Goal: Transaction & Acquisition: Register for event/course

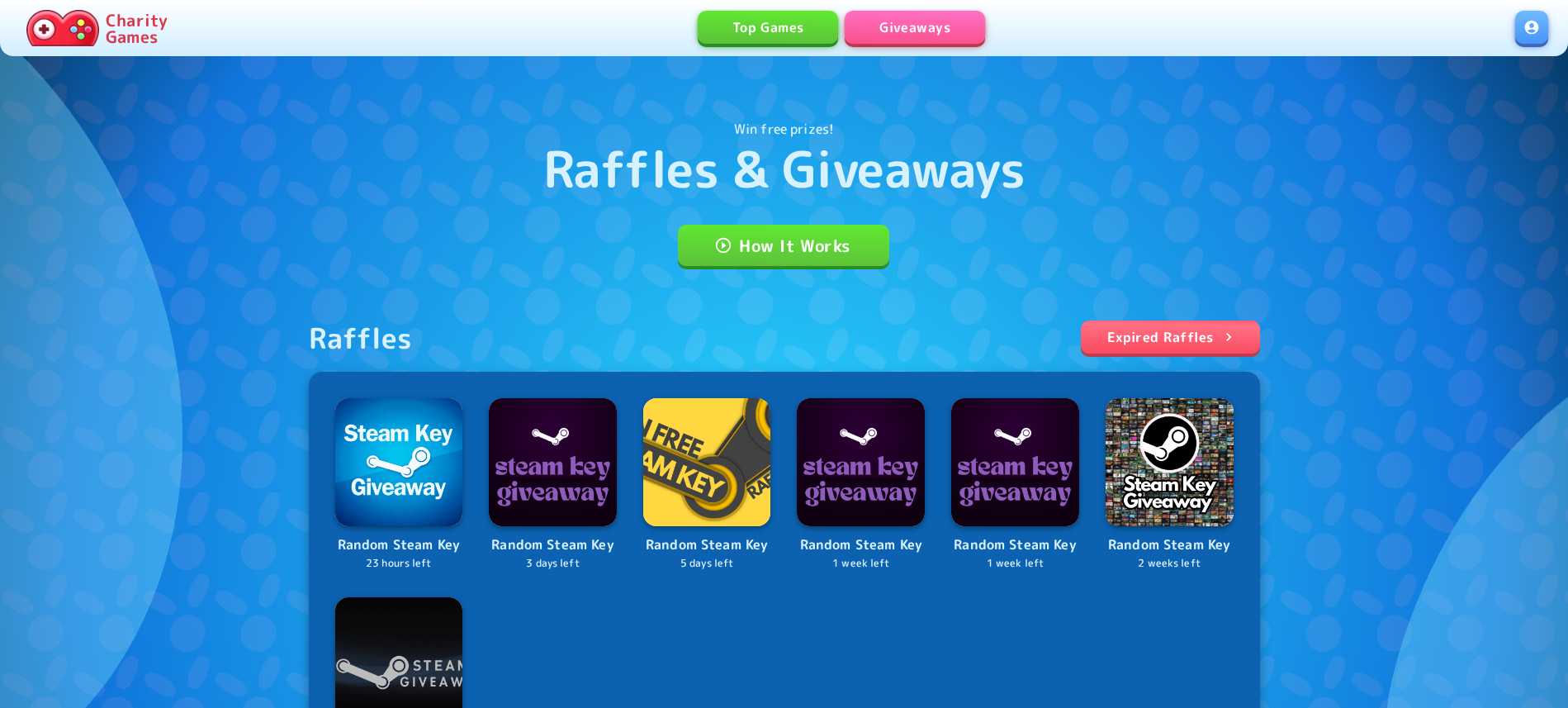
scroll to position [168, 0]
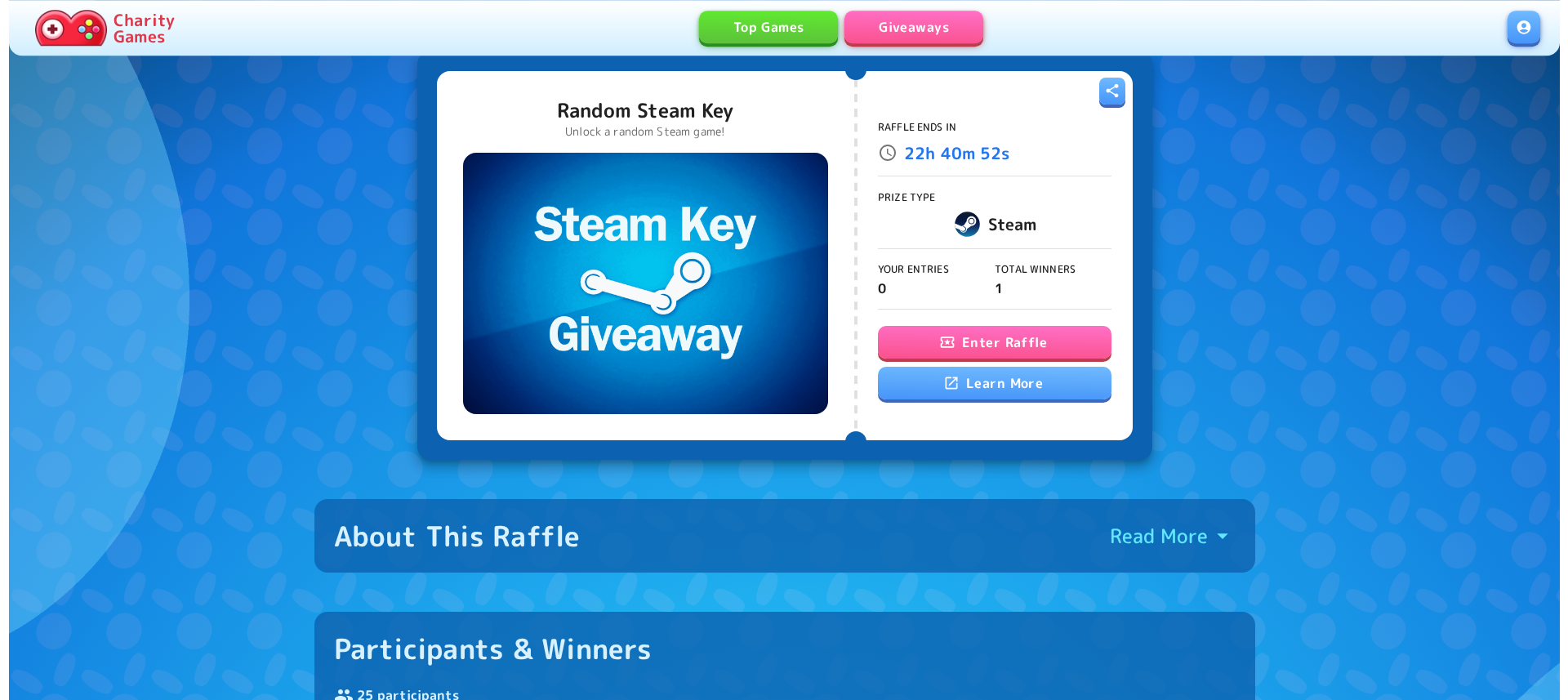
scroll to position [83, 0]
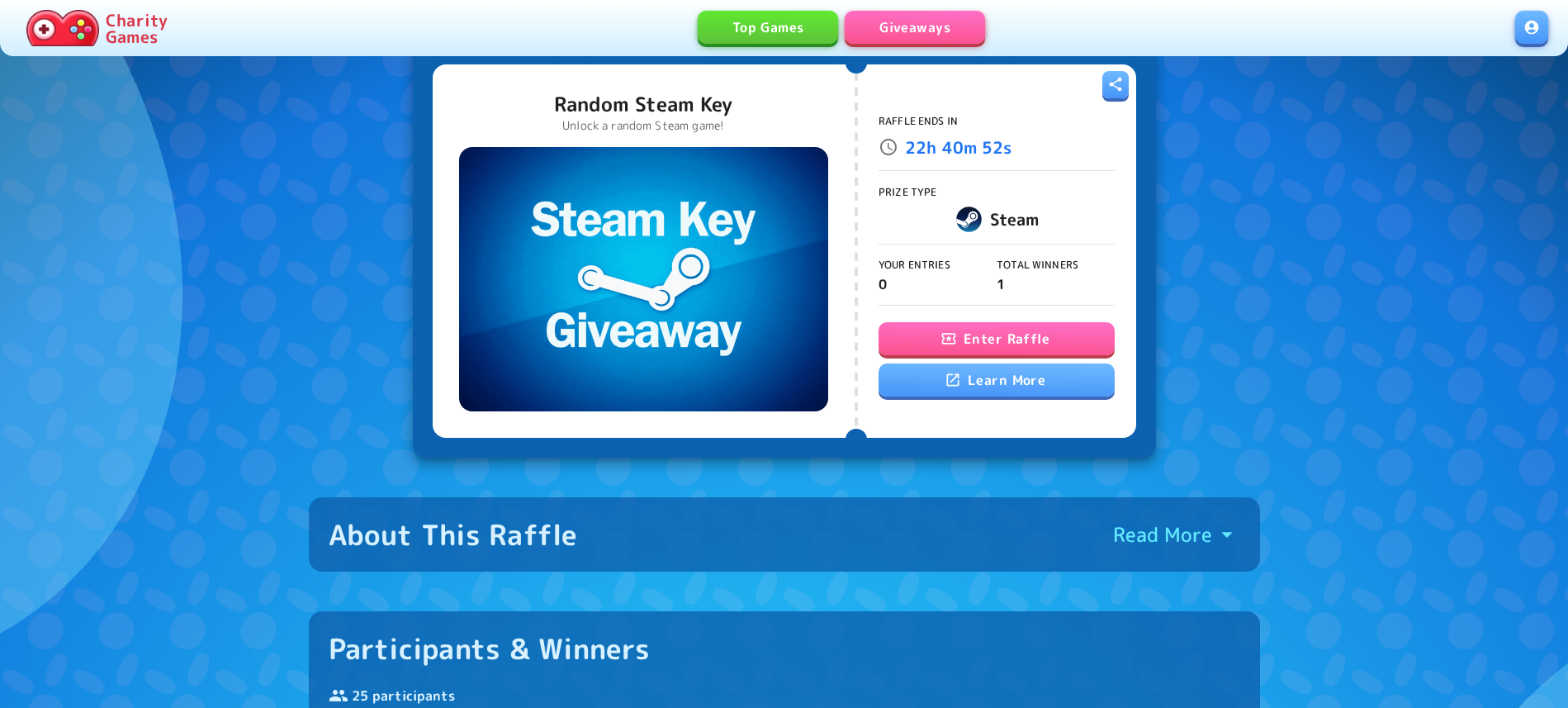
click at [956, 328] on button "Enter Raffle" at bounding box center [996, 338] width 236 height 33
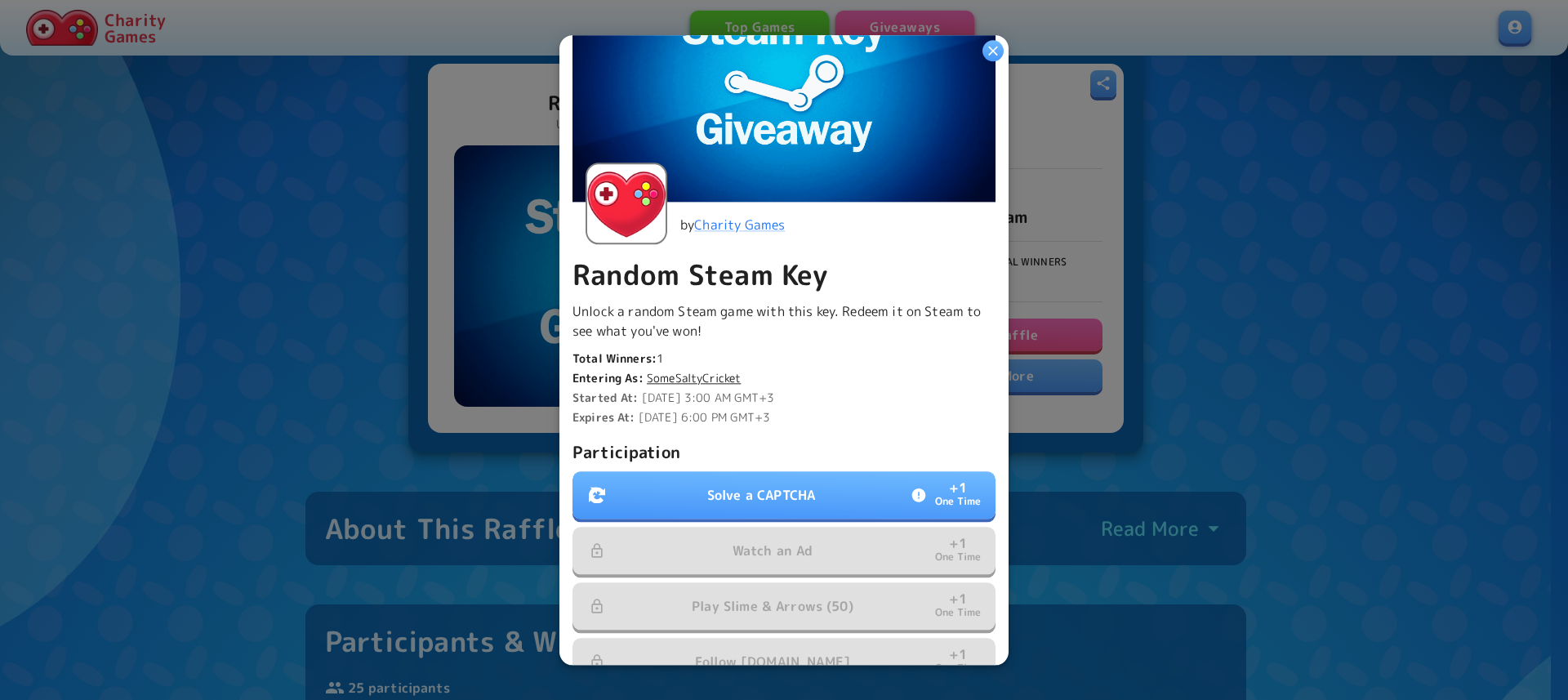
scroll to position [186, 0]
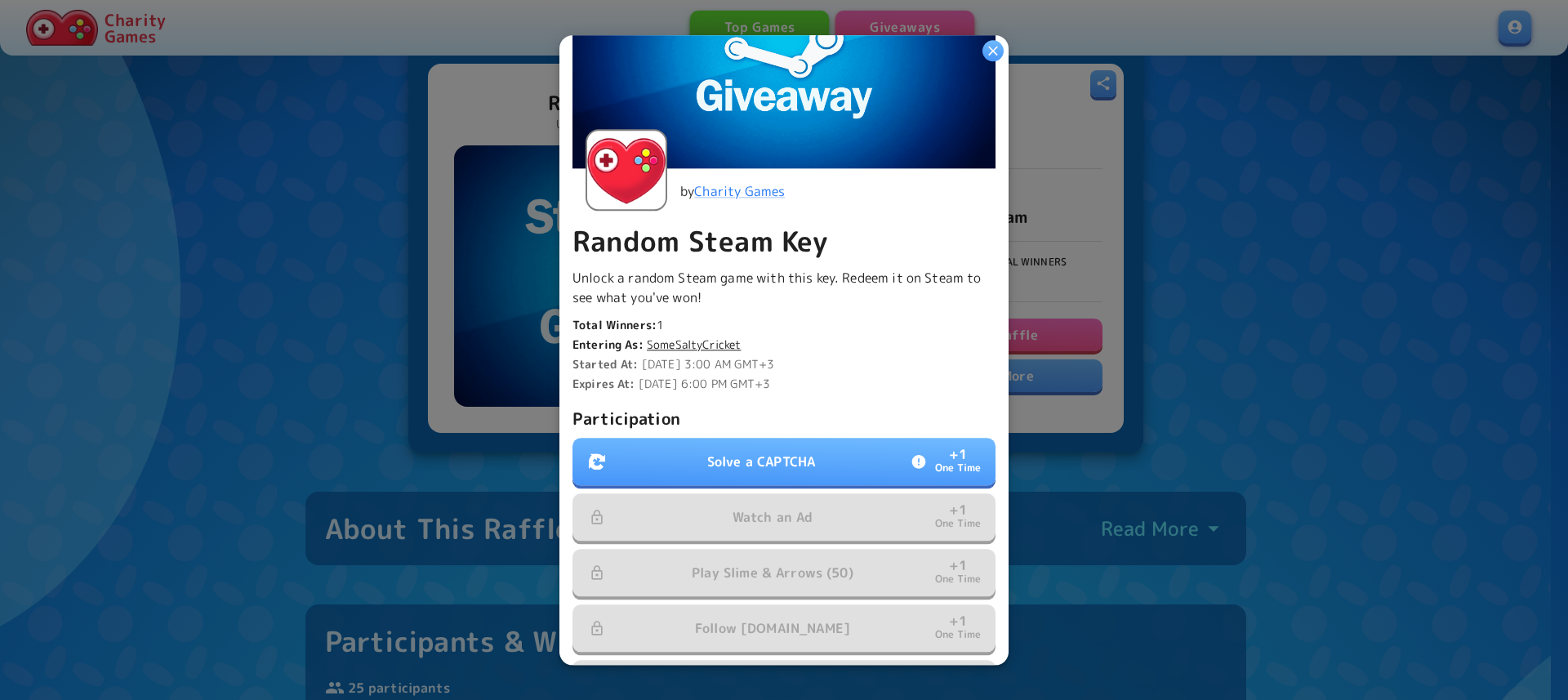
click at [768, 451] on p "Solve a CAPTCHA" at bounding box center [760, 461] width 108 height 20
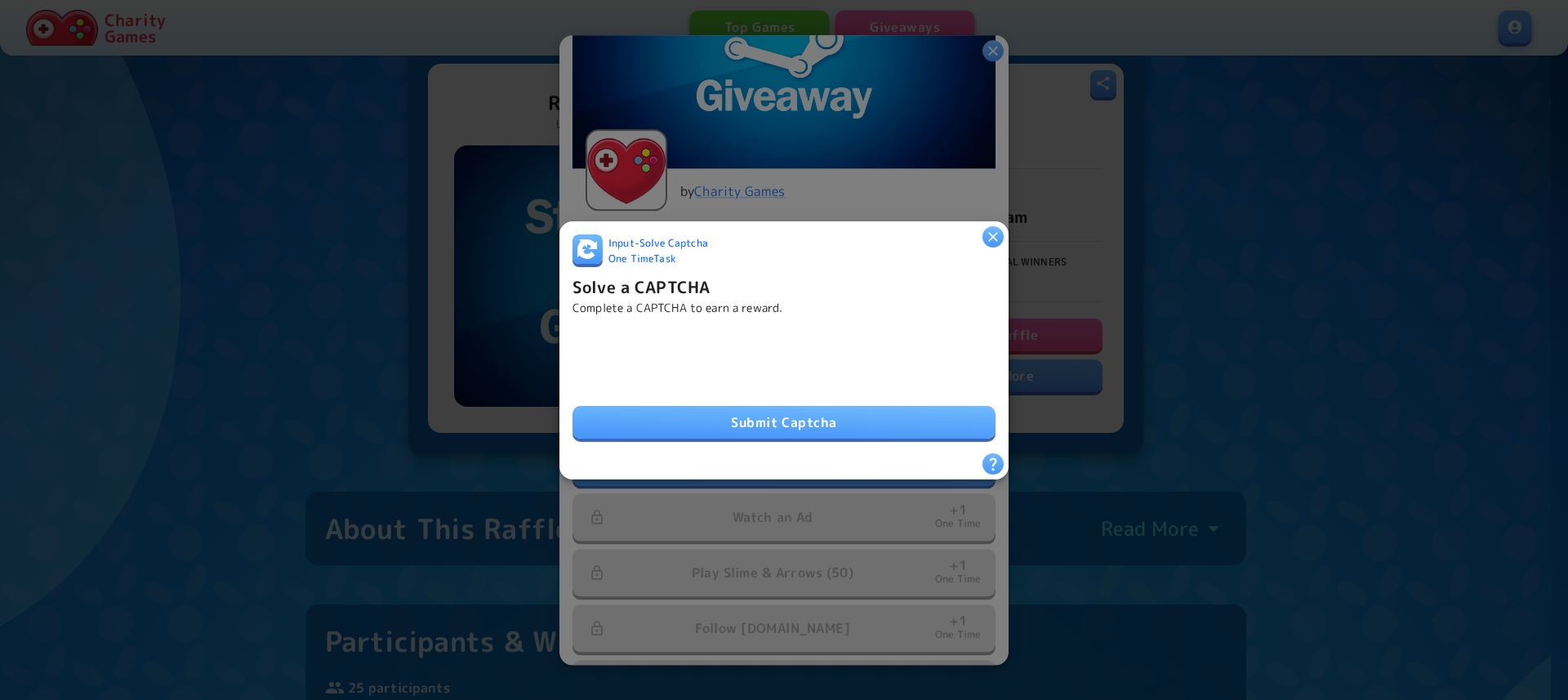
click at [639, 429] on button "Submit Captcha" at bounding box center [784, 421] width 423 height 33
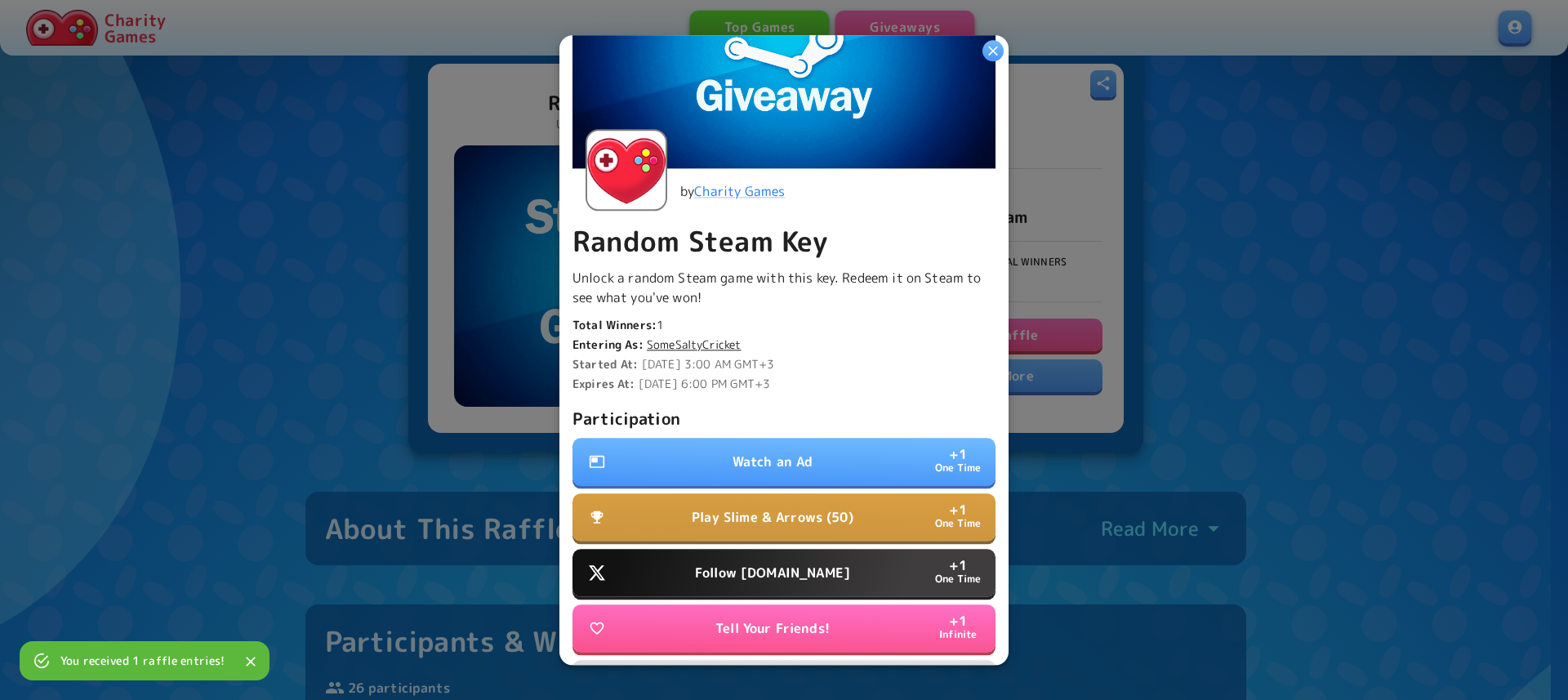
click at [662, 460] on button "Watch an Ad + 1 One Time" at bounding box center [784, 461] width 423 height 48
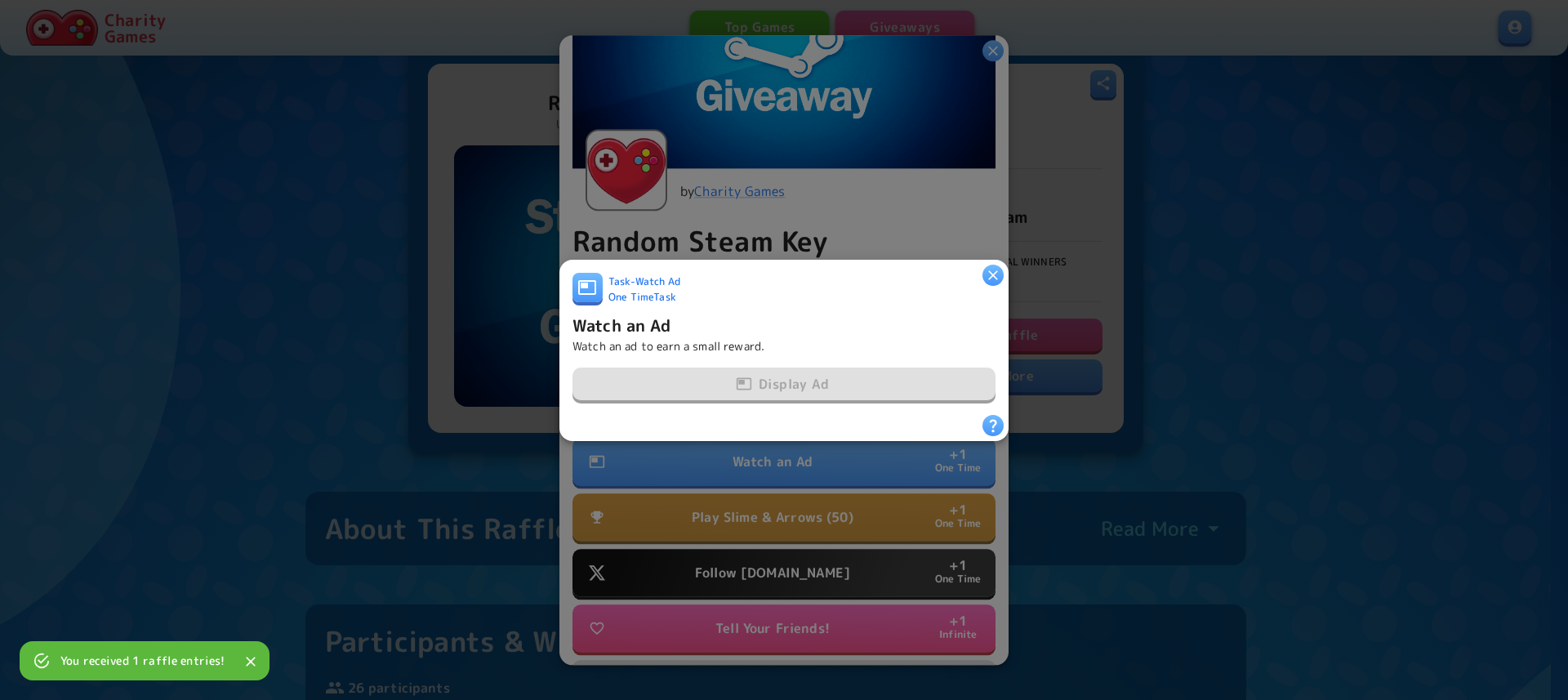
click at [693, 377] on div "Display Ad" at bounding box center [784, 384] width 423 height 35
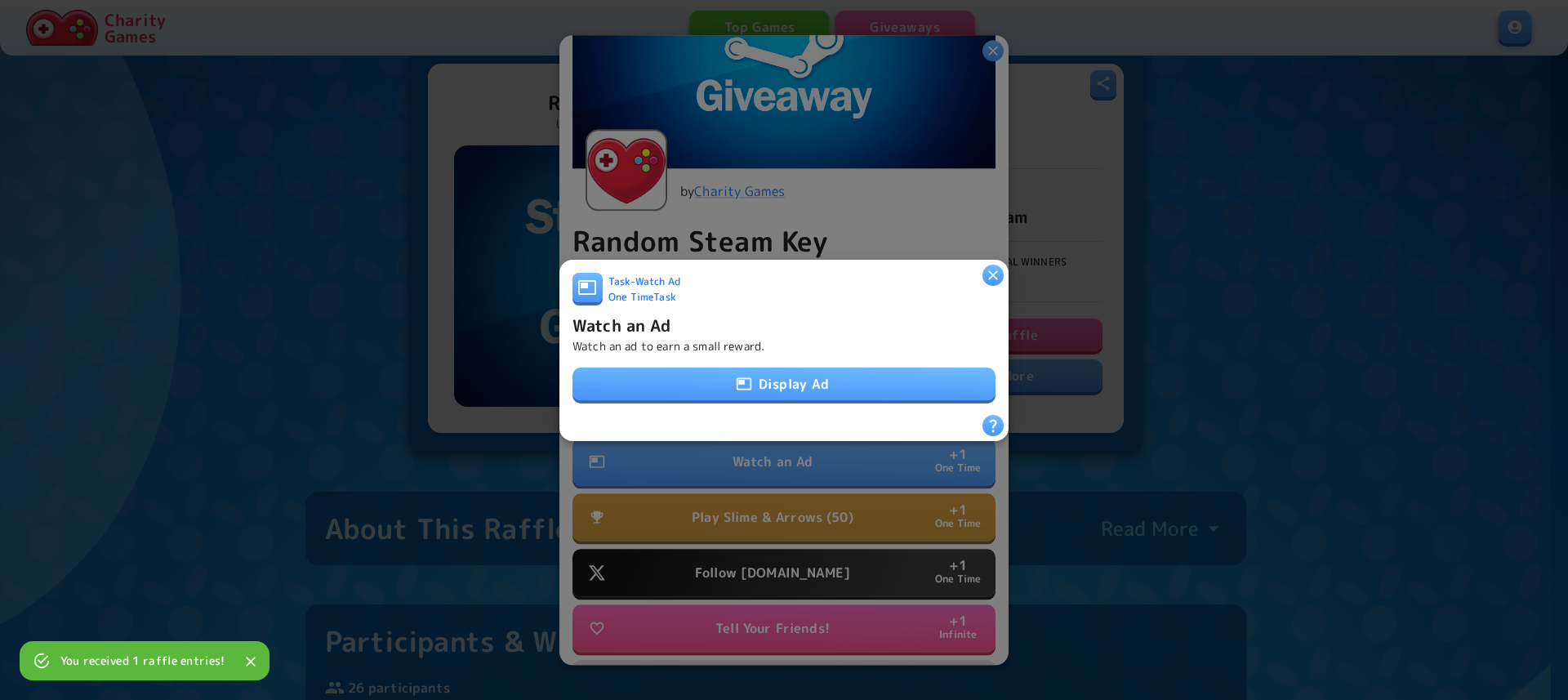
click at [693, 377] on button "Display Ad" at bounding box center [784, 383] width 423 height 33
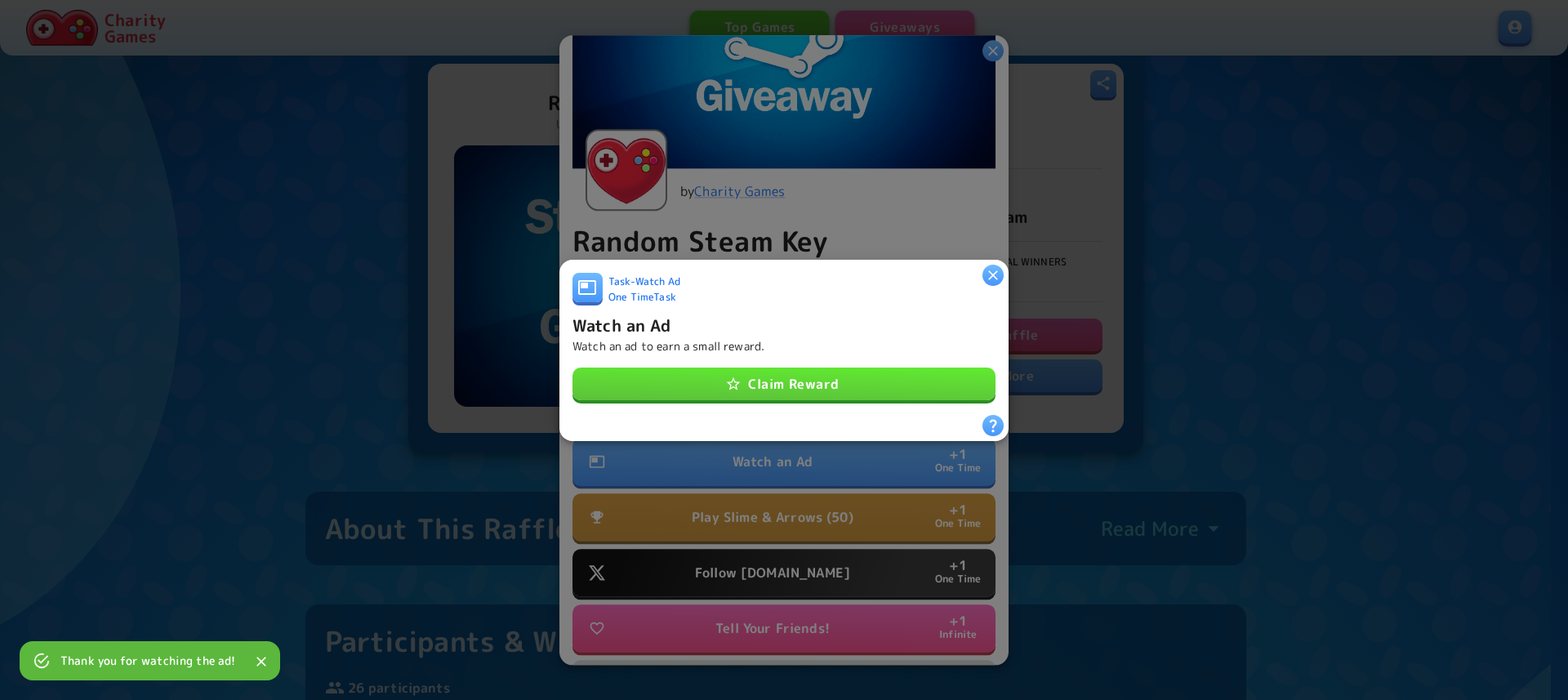
click at [850, 368] on button "Claim Reward" at bounding box center [784, 383] width 423 height 33
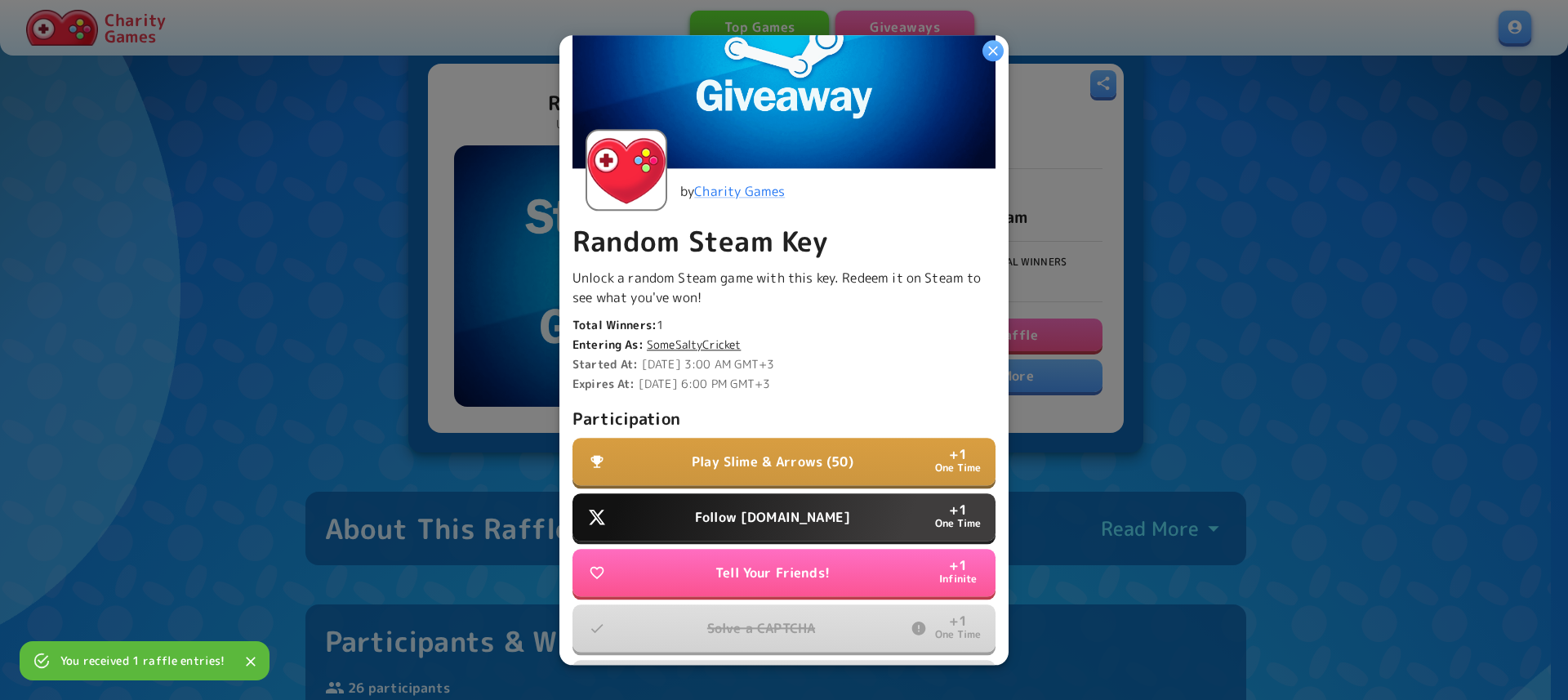
click at [714, 452] on p "Play Slime & Arrows (50)" at bounding box center [772, 461] width 162 height 20
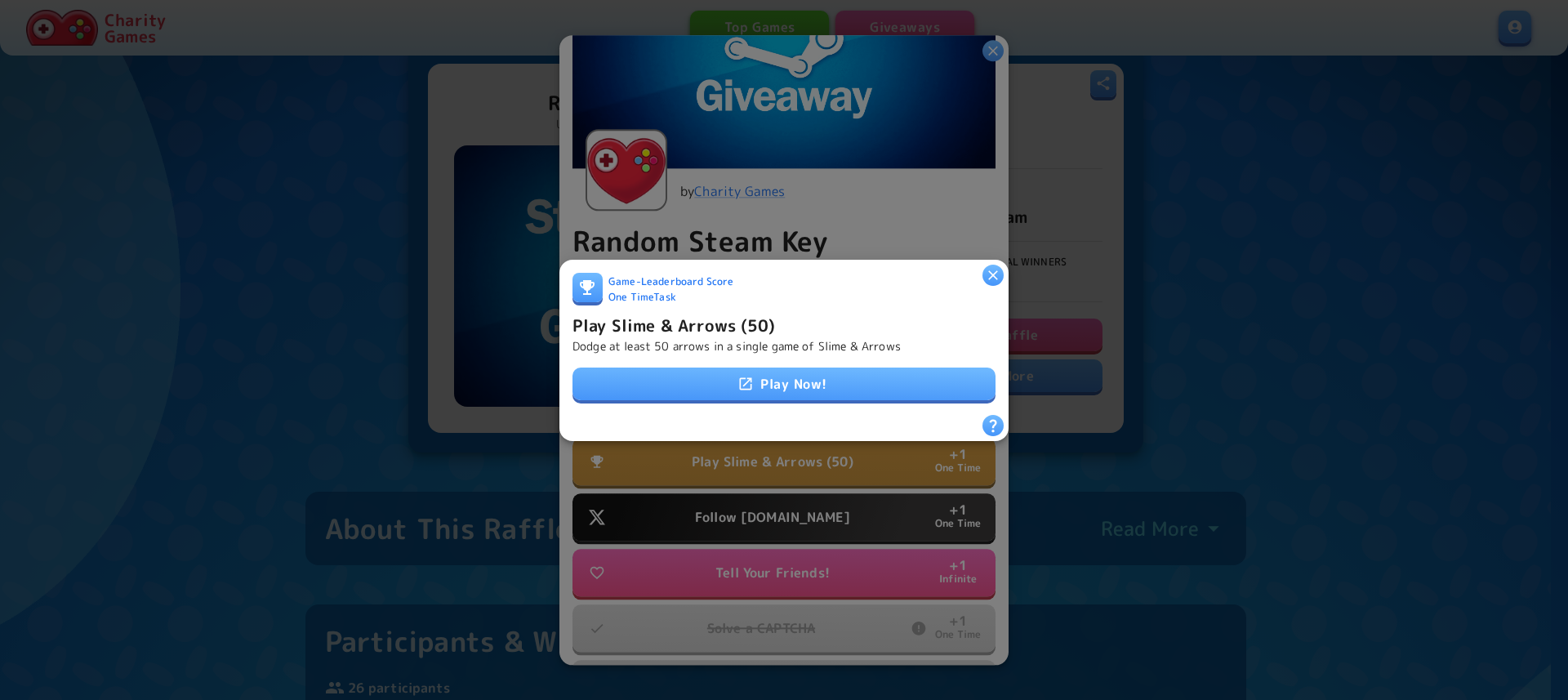
click at [754, 379] on link "Play Now!" at bounding box center [784, 383] width 423 height 33
click at [995, 266] on icon "button" at bounding box center [992, 274] width 16 height 16
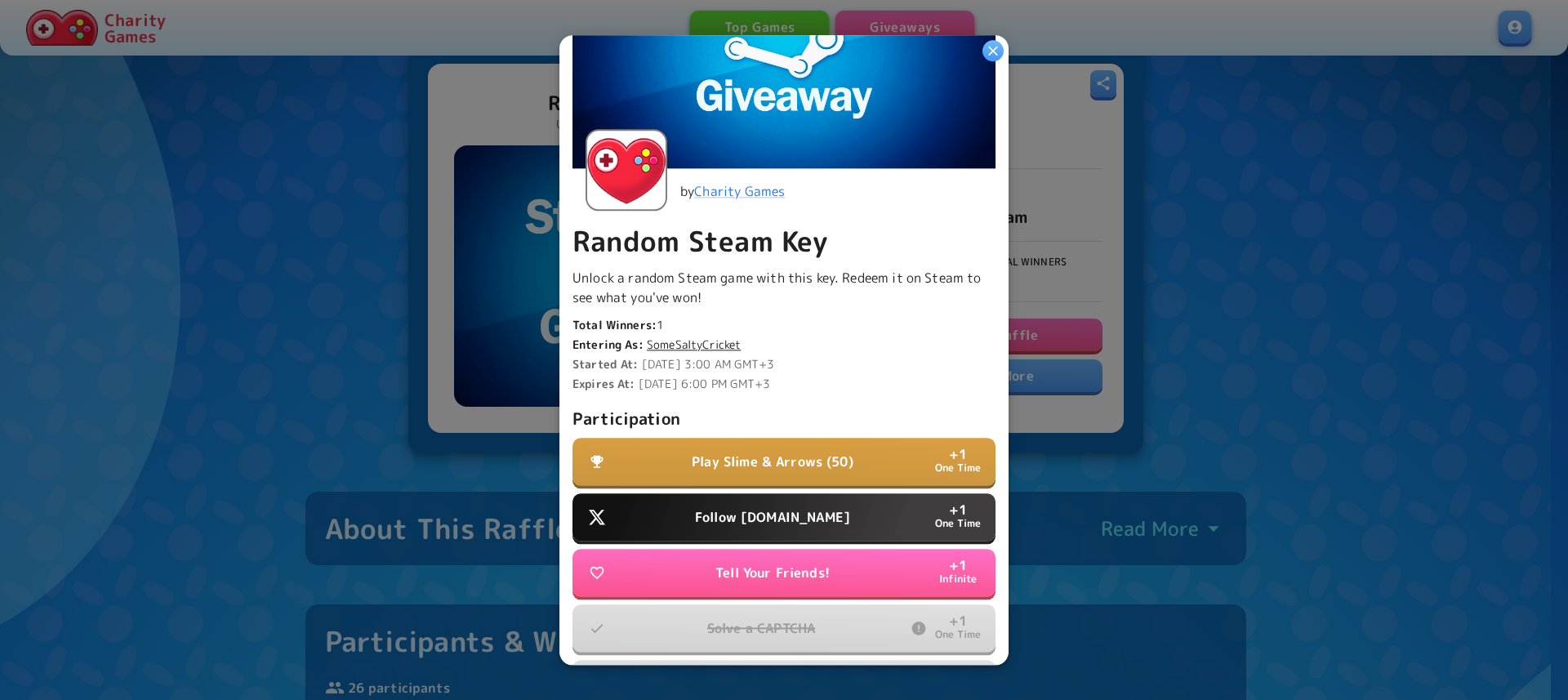
click at [773, 493] on button "Follow [DOMAIN_NAME] + 1 One Time" at bounding box center [784, 517] width 423 height 48
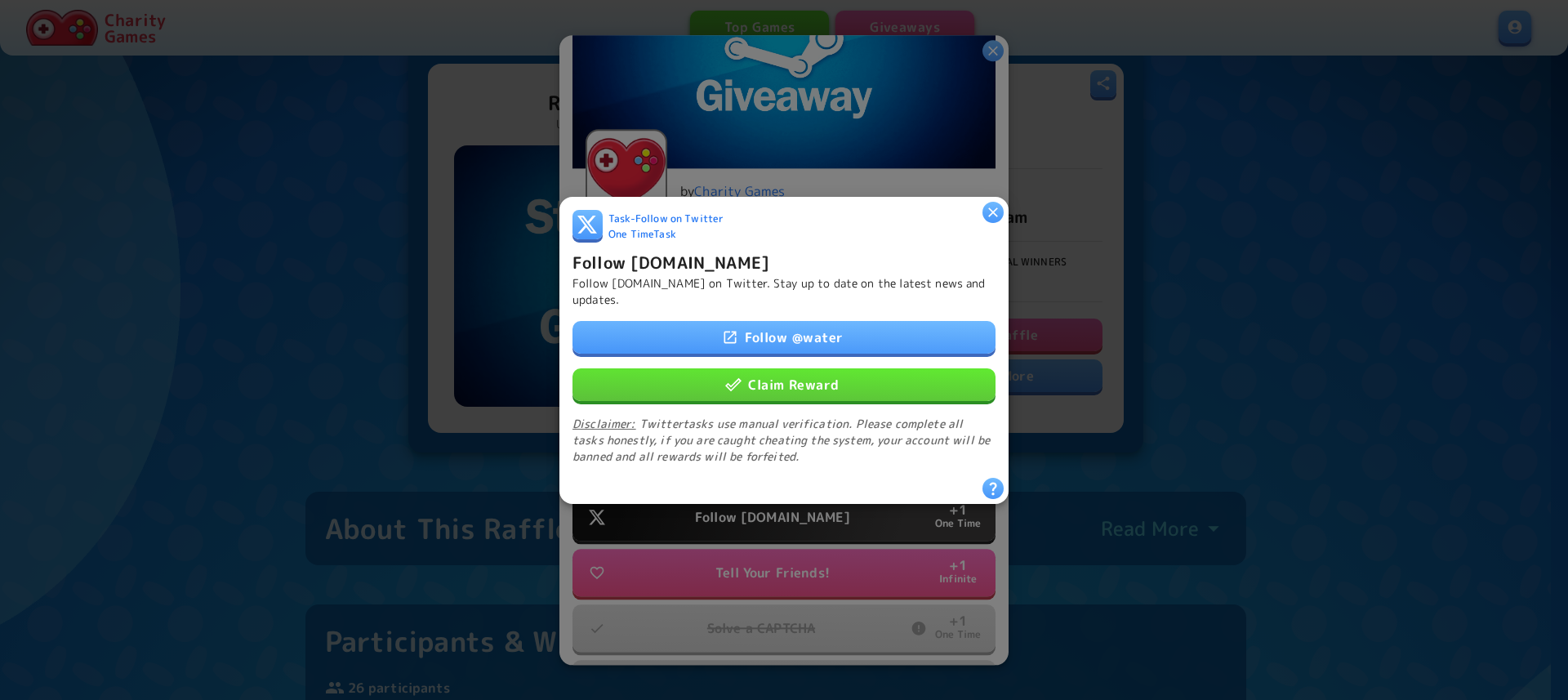
click at [759, 372] on button "Claim Reward" at bounding box center [784, 383] width 423 height 33
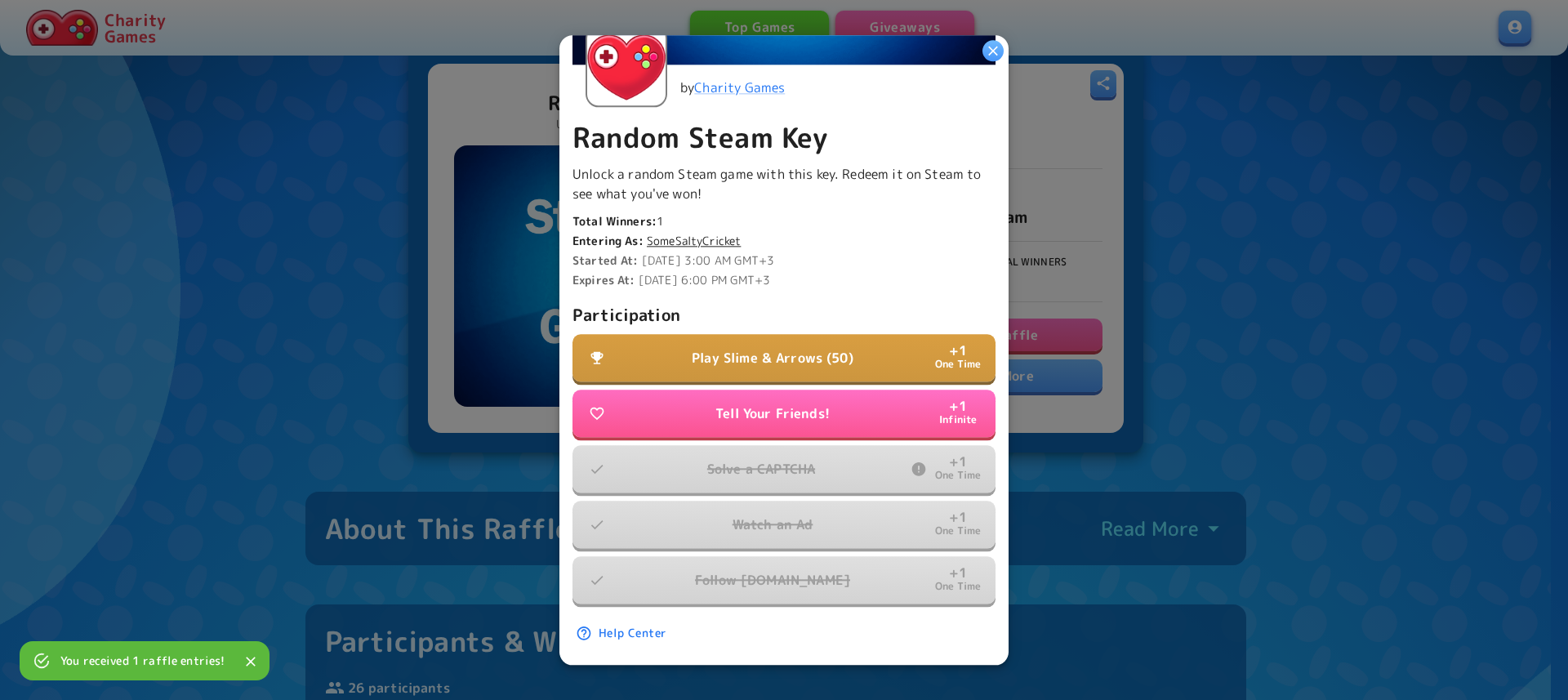
scroll to position [300, 0]
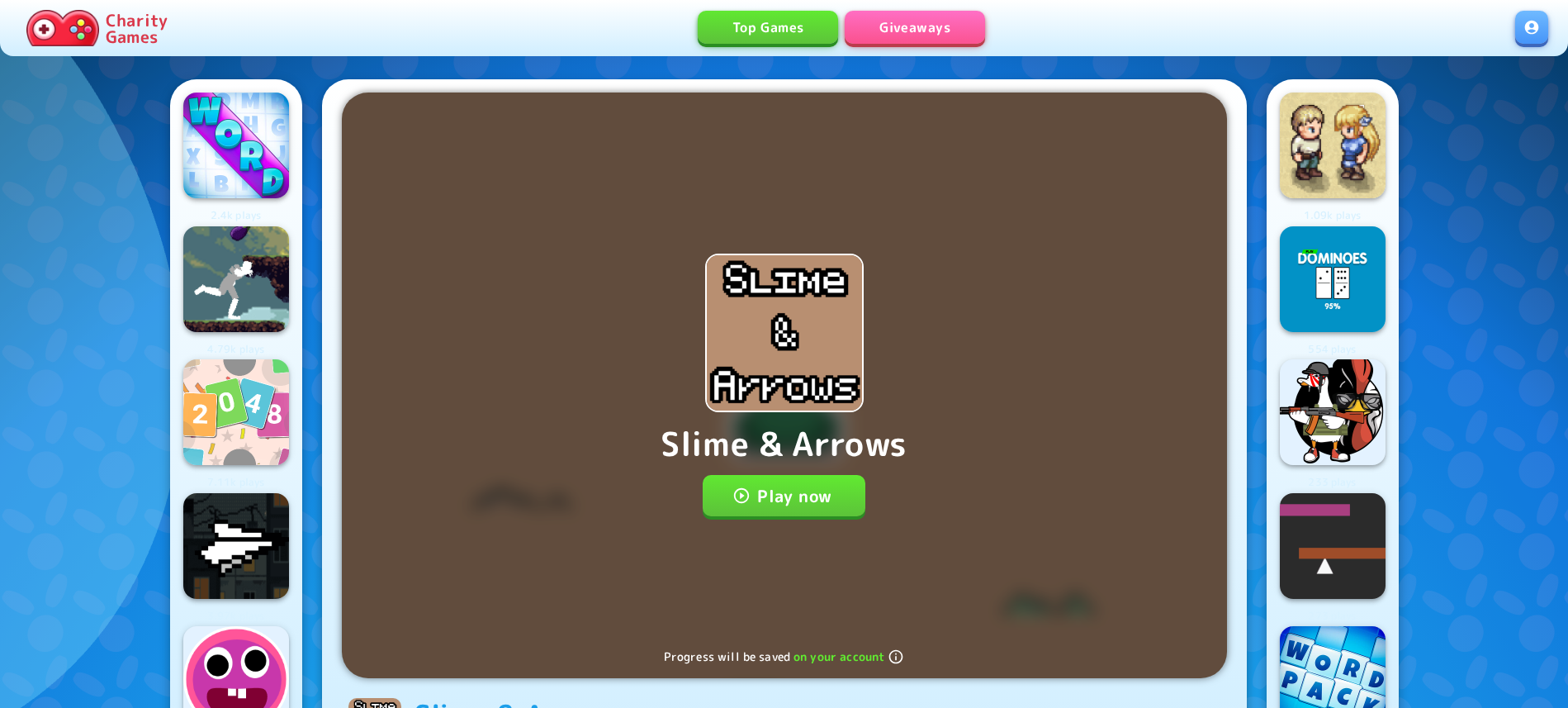
click at [758, 506] on button "Play now" at bounding box center [784, 495] width 163 height 42
